Goal: Communication & Community: Answer question/provide support

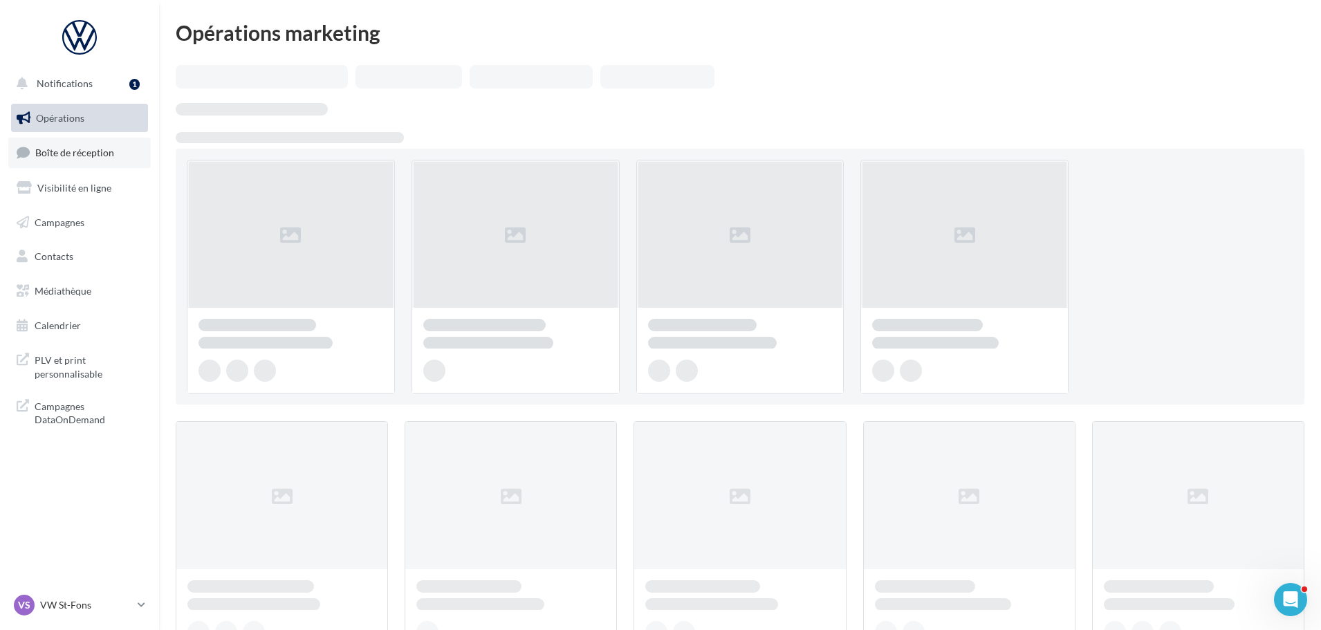
click at [95, 144] on link "Boîte de réception" at bounding box center [79, 153] width 142 height 30
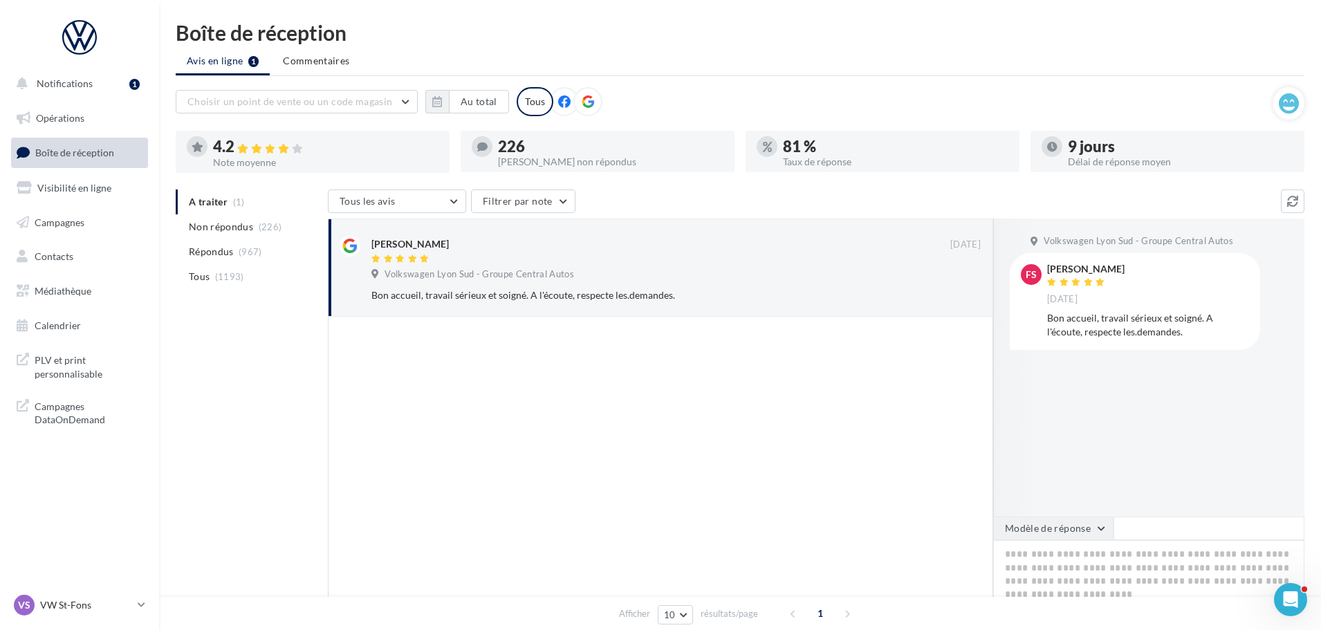
click at [1070, 537] on button "Modèle de réponse" at bounding box center [1053, 529] width 120 height 24
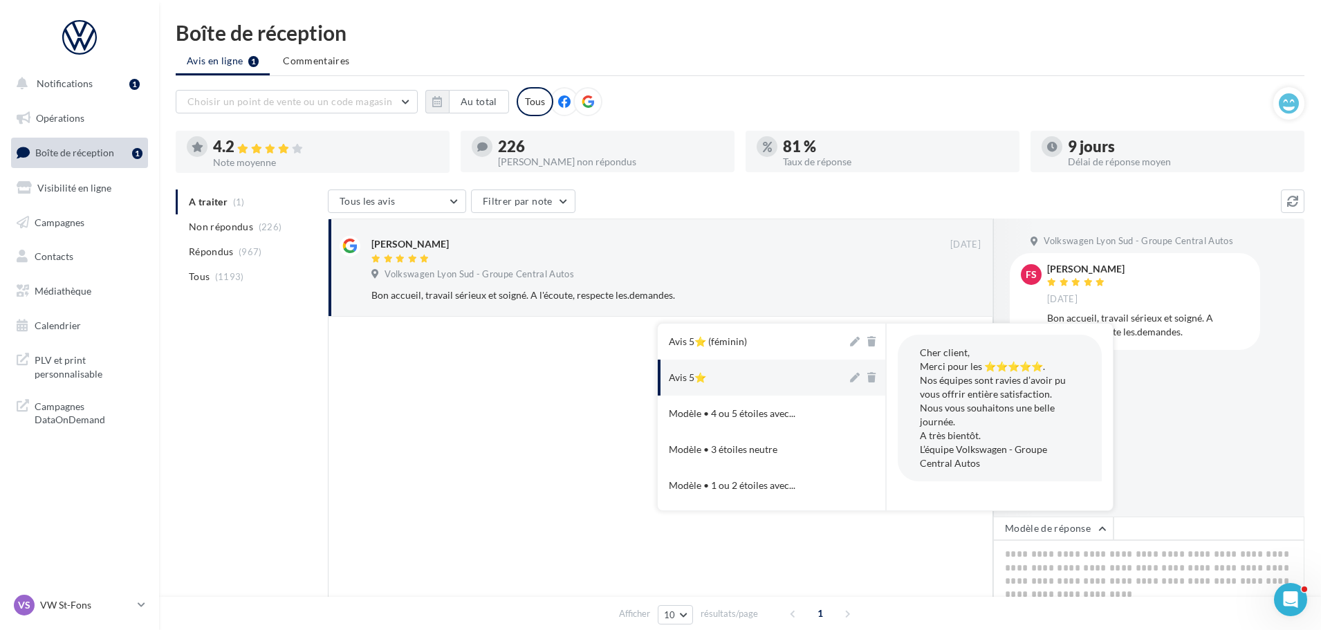
click at [746, 378] on button "Avis 5⭐" at bounding box center [752, 378] width 189 height 36
type textarea "**********"
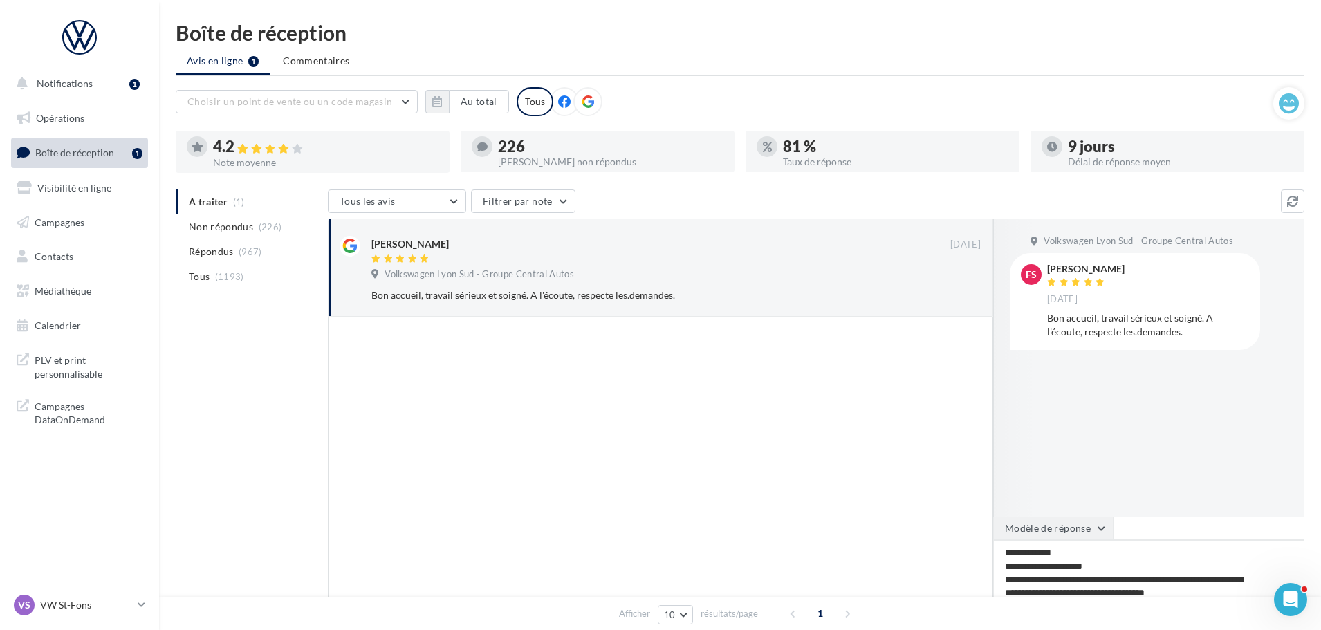
click at [1068, 523] on button "Modèle de réponse" at bounding box center [1053, 529] width 120 height 24
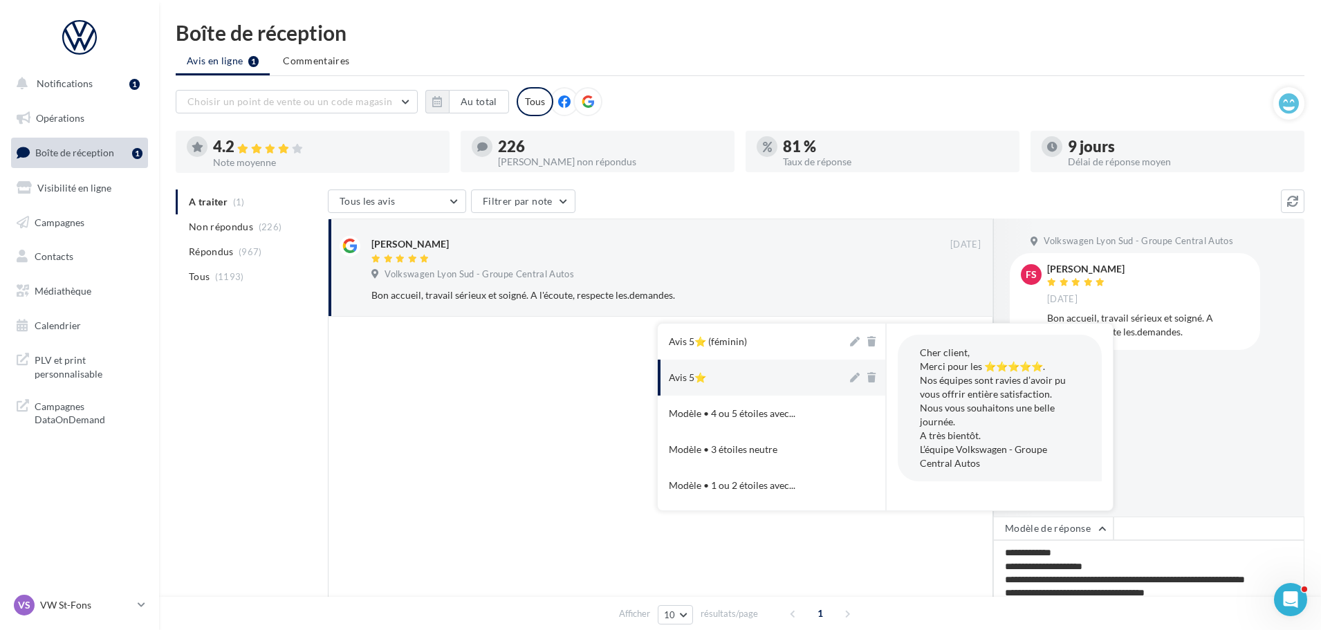
click at [1180, 402] on div "Volkswagen Lyon Sud - Groupe Central Autos FS [PERSON_NAME] [DATE] Bon accueil,…" at bounding box center [1148, 367] width 311 height 298
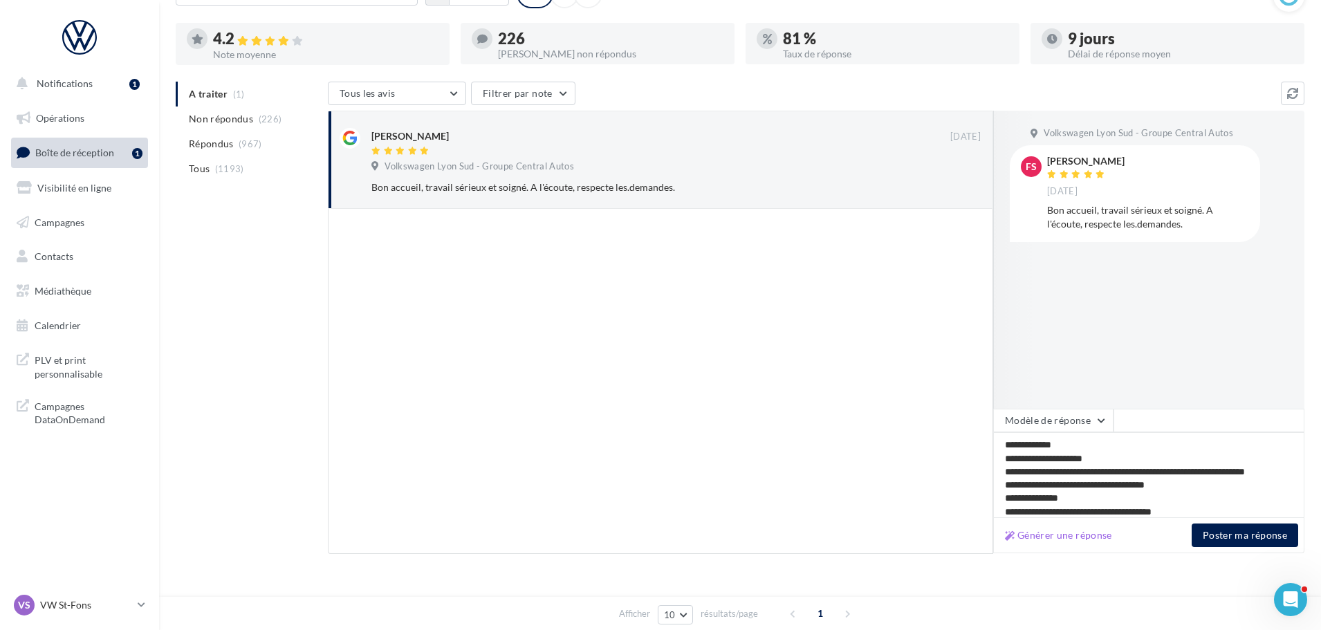
scroll to position [130, 0]
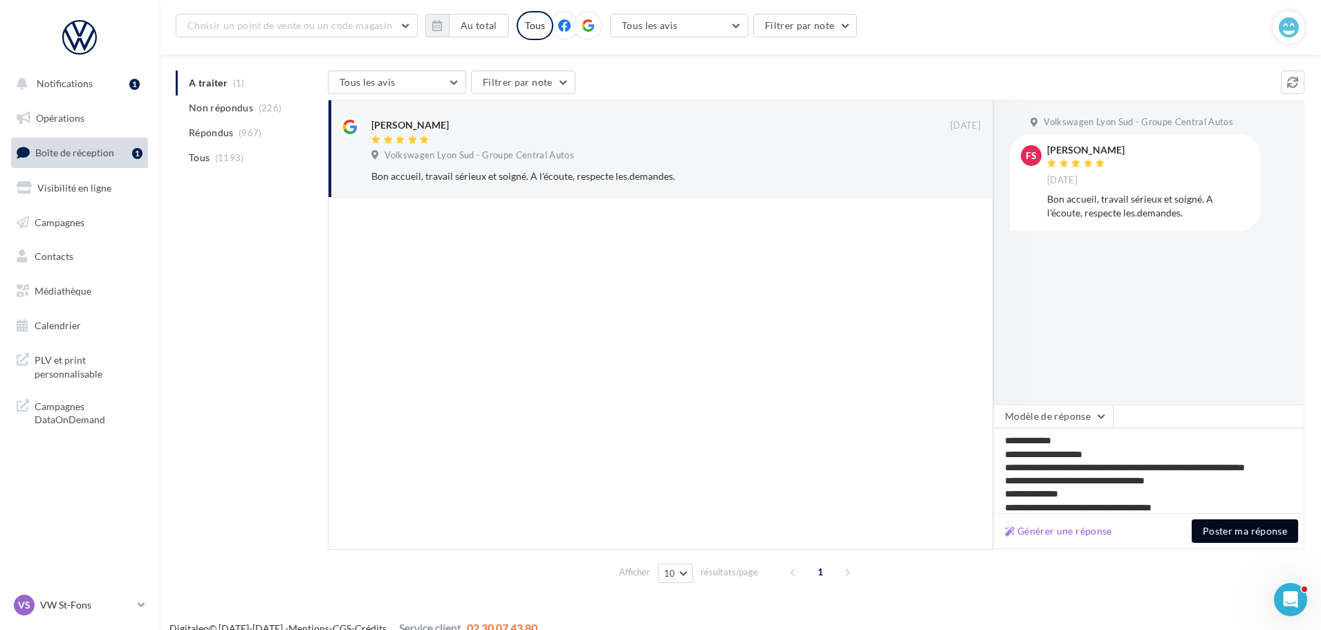
click at [1221, 536] on button "Poster ma réponse" at bounding box center [1244, 531] width 106 height 24
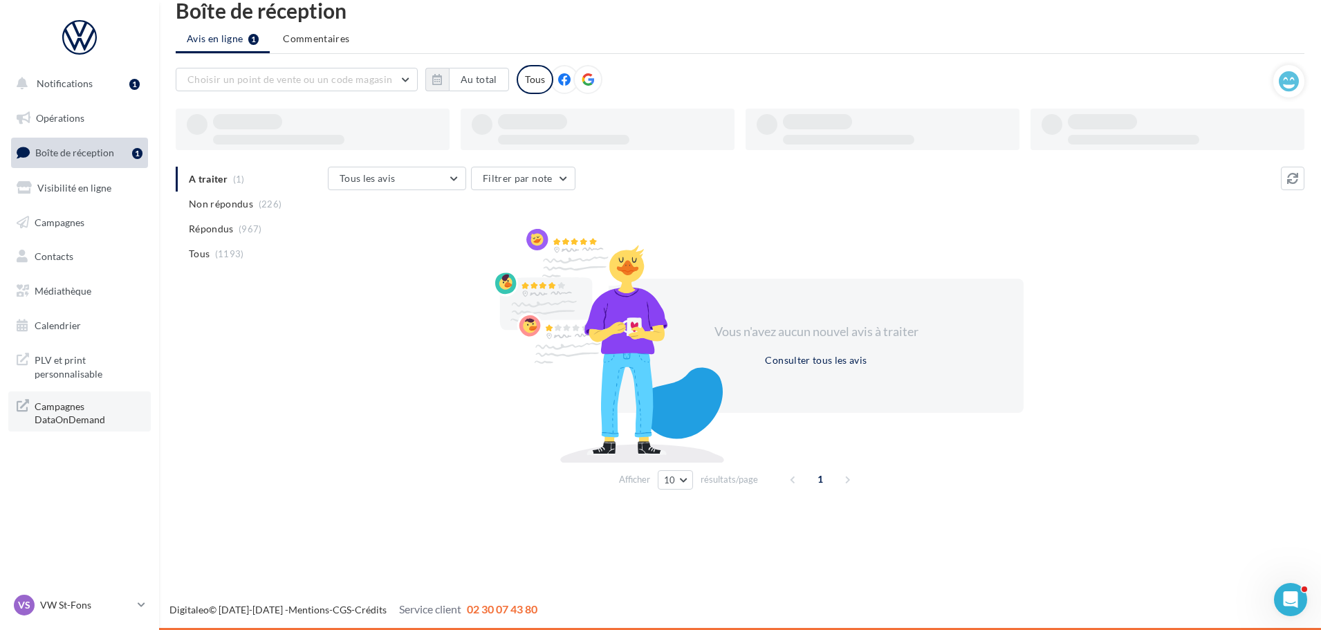
scroll to position [22, 0]
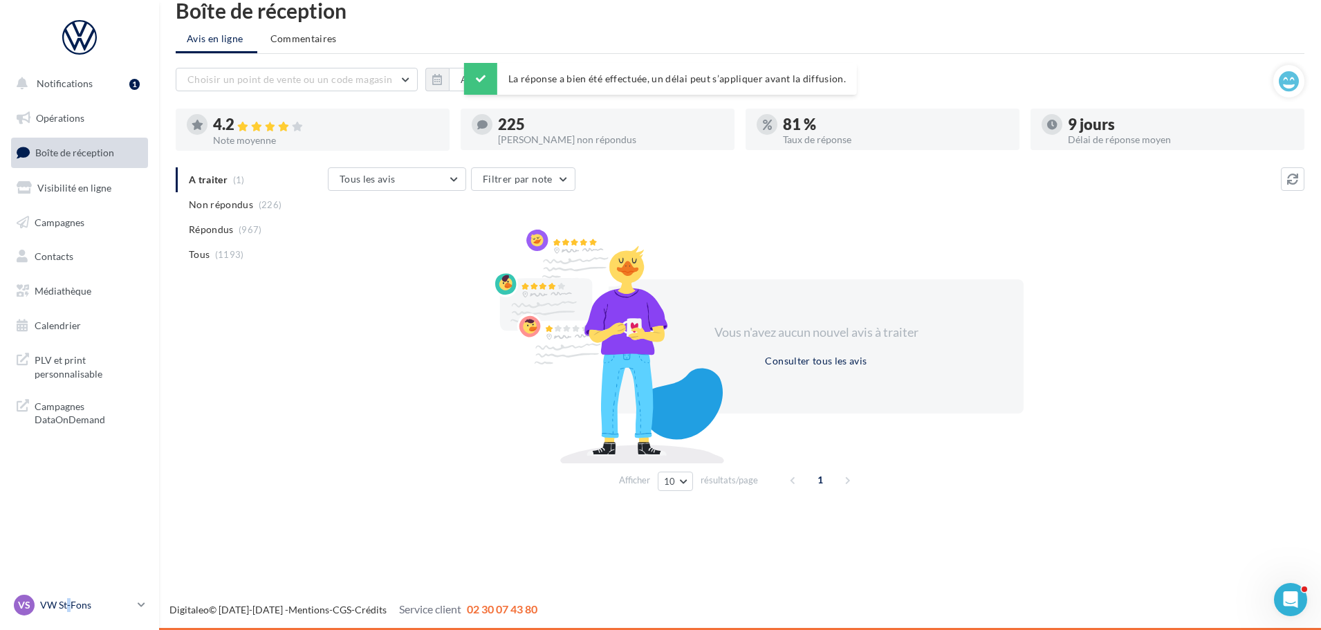
click at [69, 603] on p "VW St-Fons" at bounding box center [86, 605] width 92 height 14
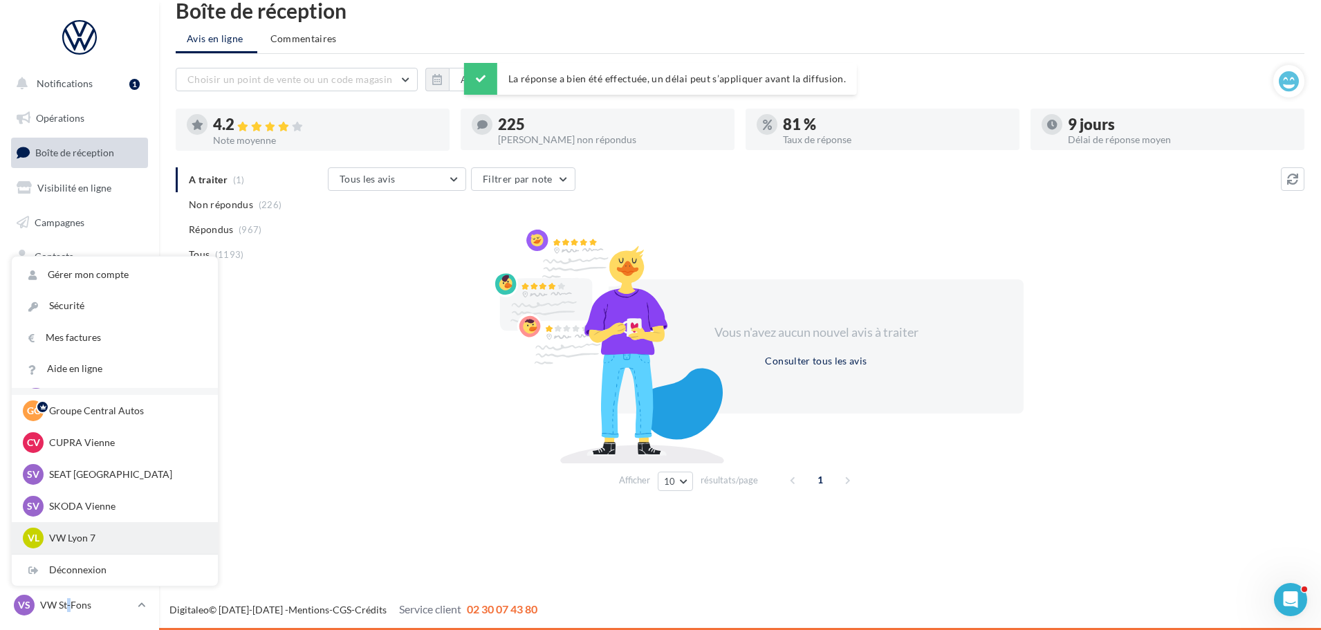
scroll to position [69, 0]
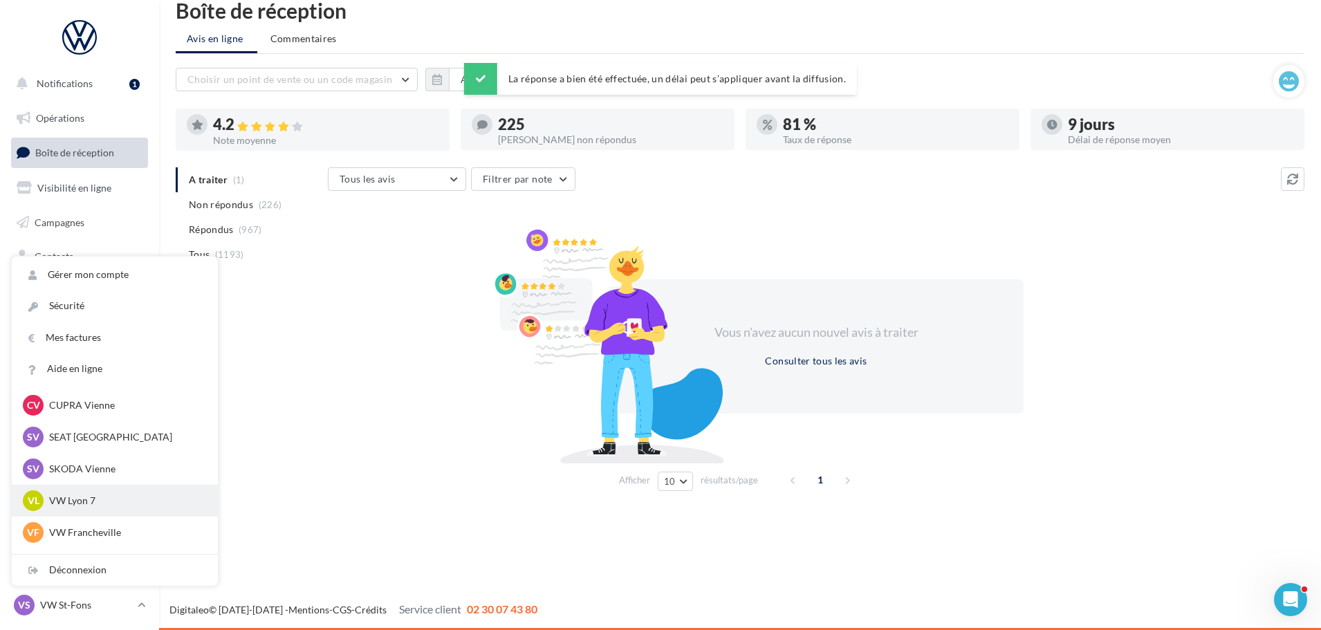
click at [97, 498] on p "VW Lyon 7" at bounding box center [125, 501] width 152 height 14
